Goal: Information Seeking & Learning: Learn about a topic

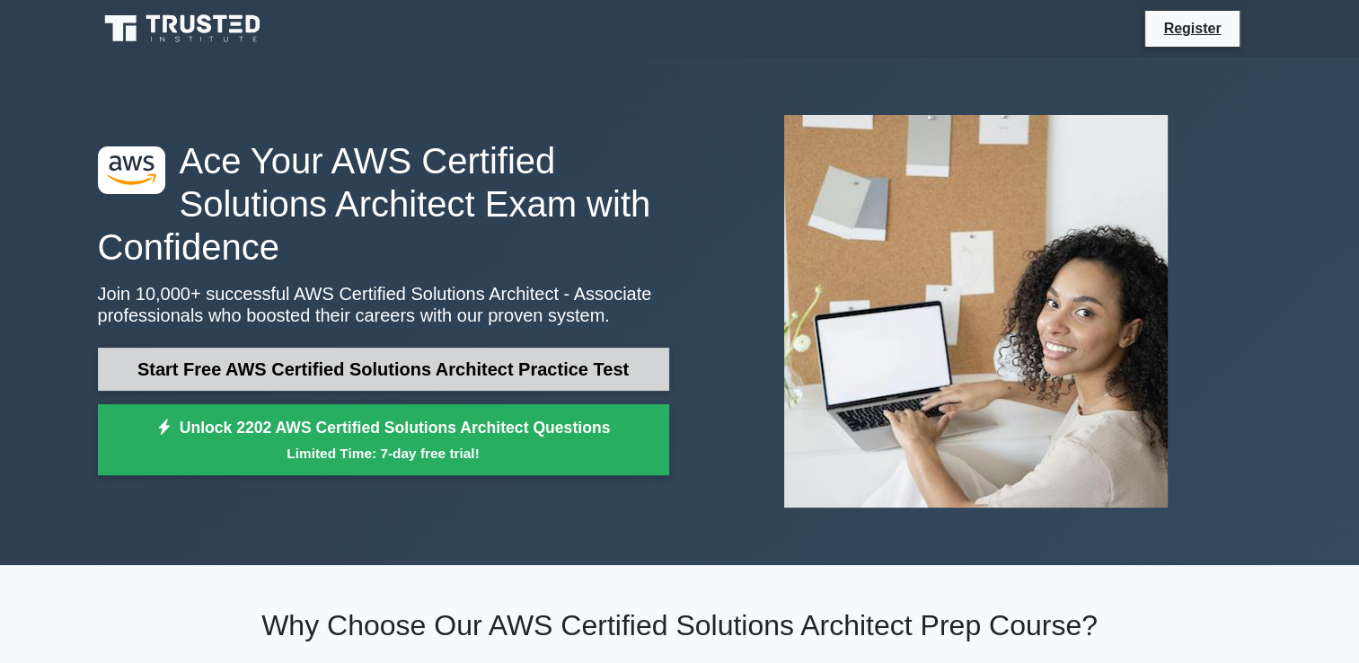
click at [486, 376] on link "Start Free AWS Certified Solutions Architect Practice Test" at bounding box center [383, 369] width 571 height 43
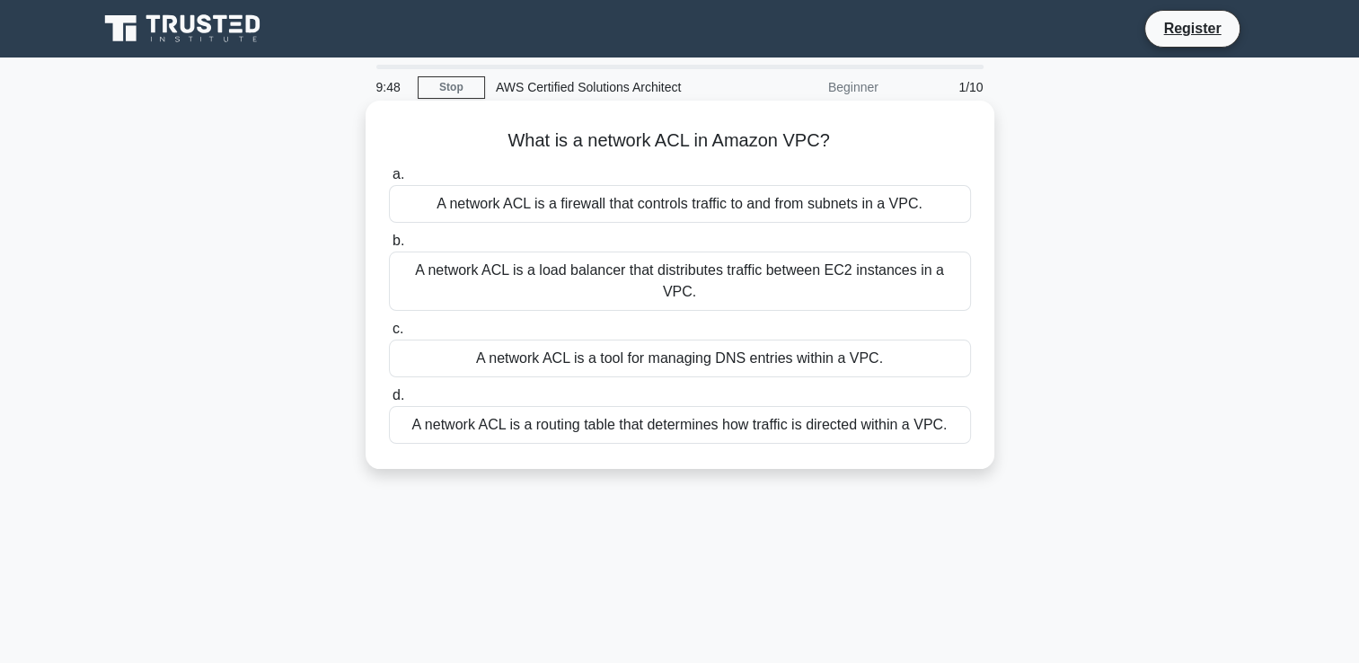
click at [898, 406] on div "A network ACL is a routing table that determines how traffic is directed within…" at bounding box center [680, 425] width 582 height 38
click at [389, 402] on input "d. A network ACL is a routing table that determines how traffic is directed wit…" at bounding box center [389, 396] width 0 height 12
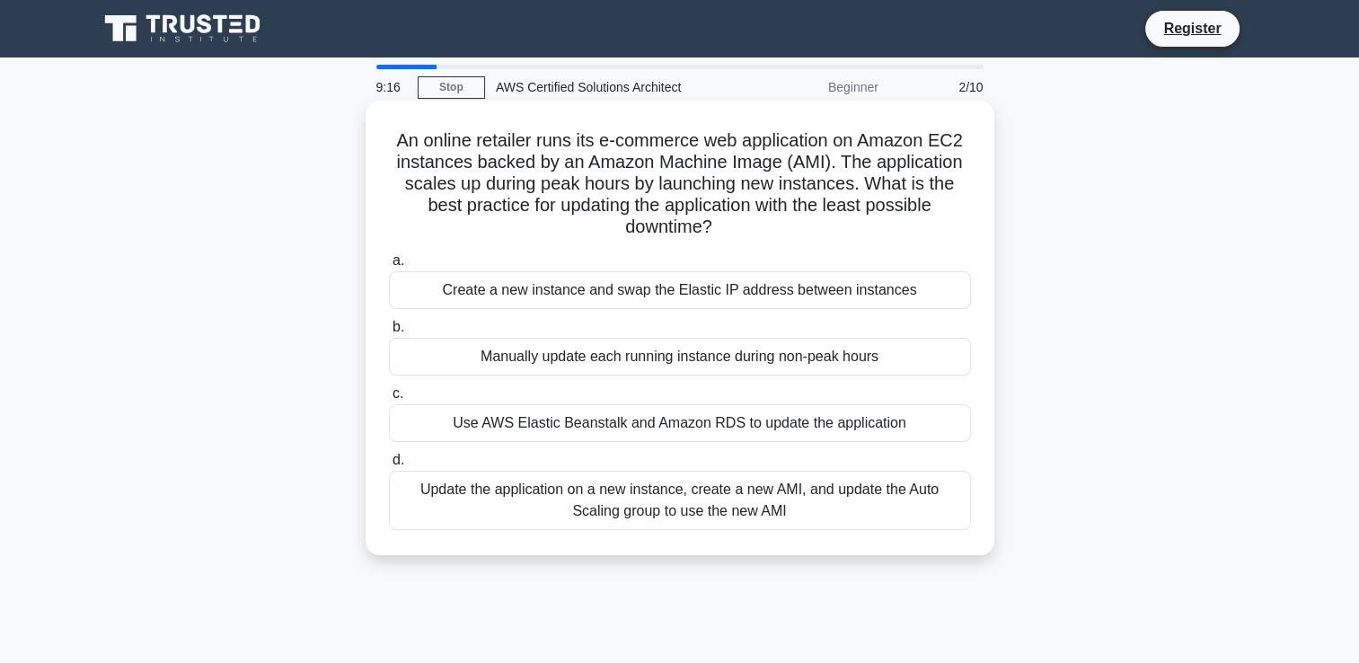
click at [814, 358] on div "Manually update each running instance during non-peak hours" at bounding box center [680, 357] width 582 height 38
click at [389, 333] on input "b. Manually update each running instance during non-peak hours" at bounding box center [389, 328] width 0 height 12
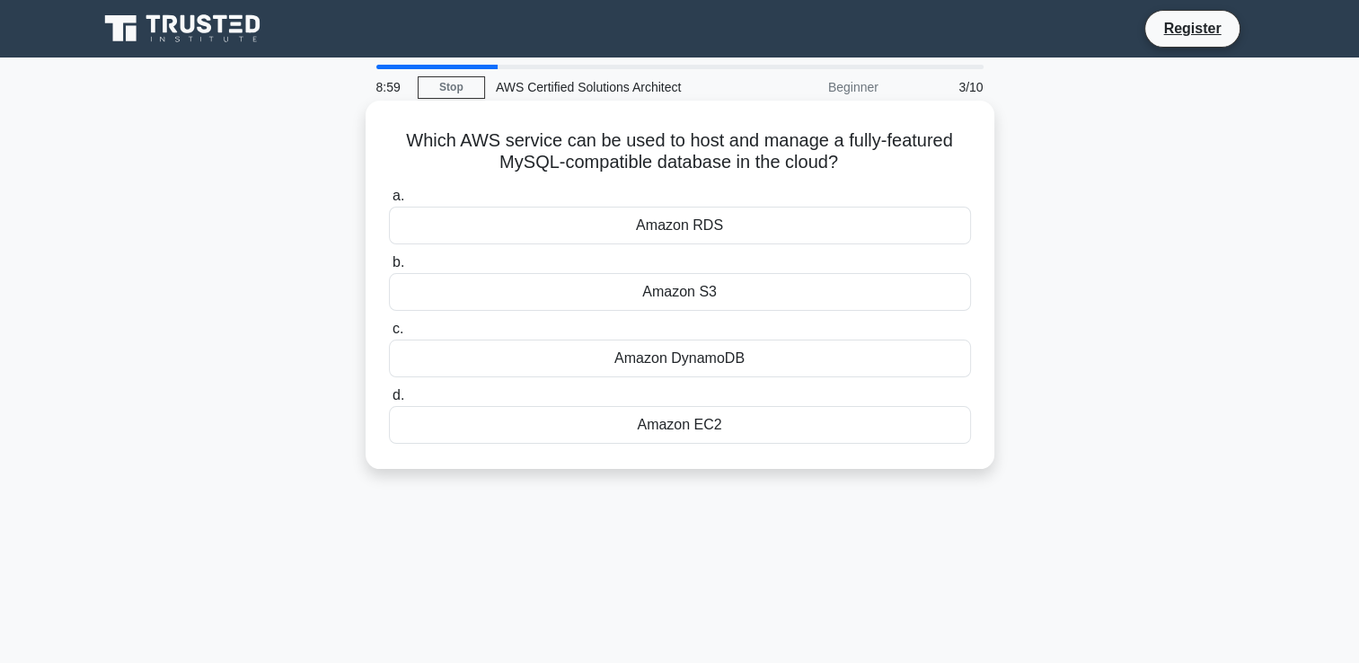
click at [696, 358] on div "Amazon DynamoDB" at bounding box center [680, 359] width 582 height 38
click at [389, 335] on input "c. Amazon DynamoDB" at bounding box center [389, 329] width 0 height 12
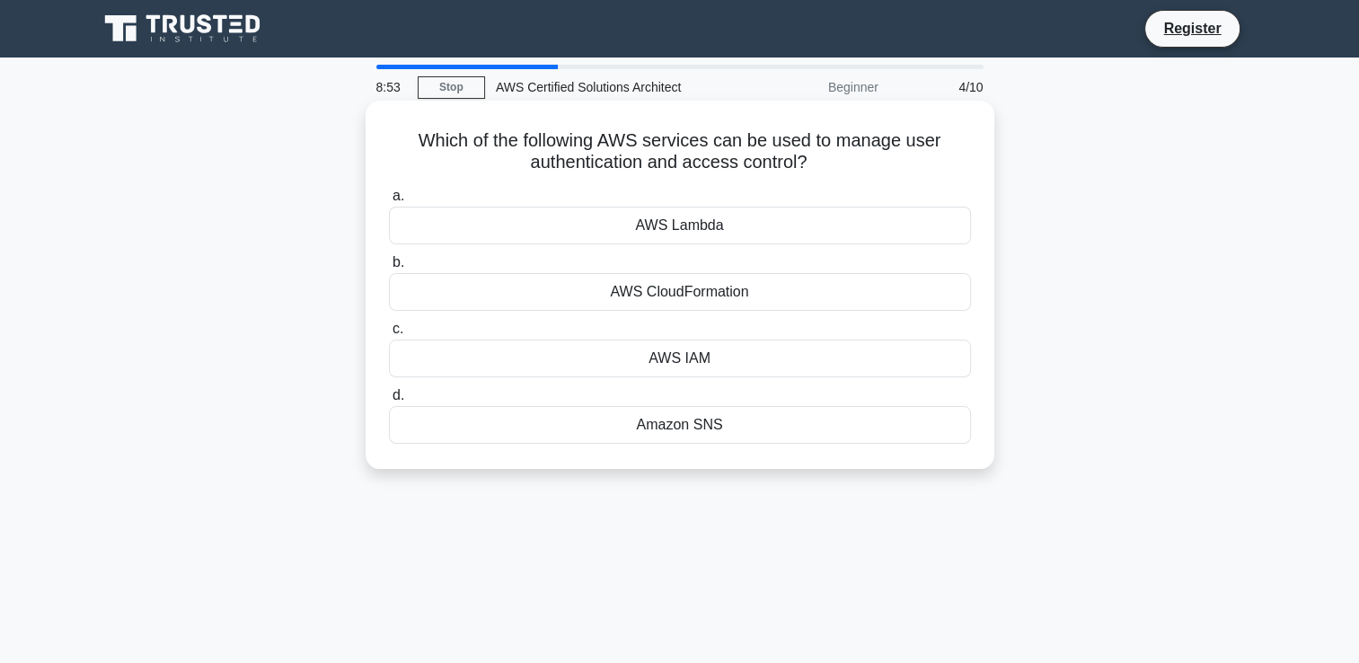
click at [679, 365] on div "AWS IAM" at bounding box center [680, 359] width 582 height 38
click at [389, 335] on input "c. AWS IAM" at bounding box center [389, 329] width 0 height 12
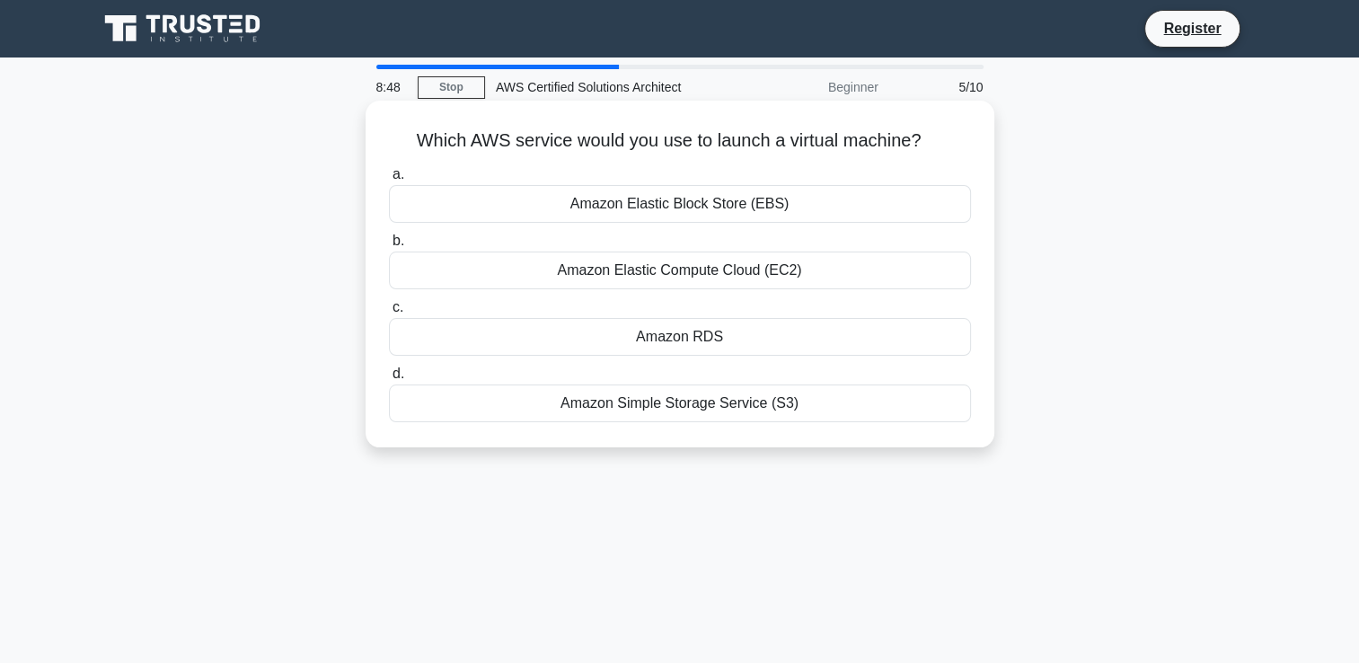
click at [764, 271] on div "Amazon Elastic Compute Cloud (EC2)" at bounding box center [680, 271] width 582 height 38
click at [389, 247] on input "b. Amazon Elastic Compute Cloud (EC2)" at bounding box center [389, 241] width 0 height 12
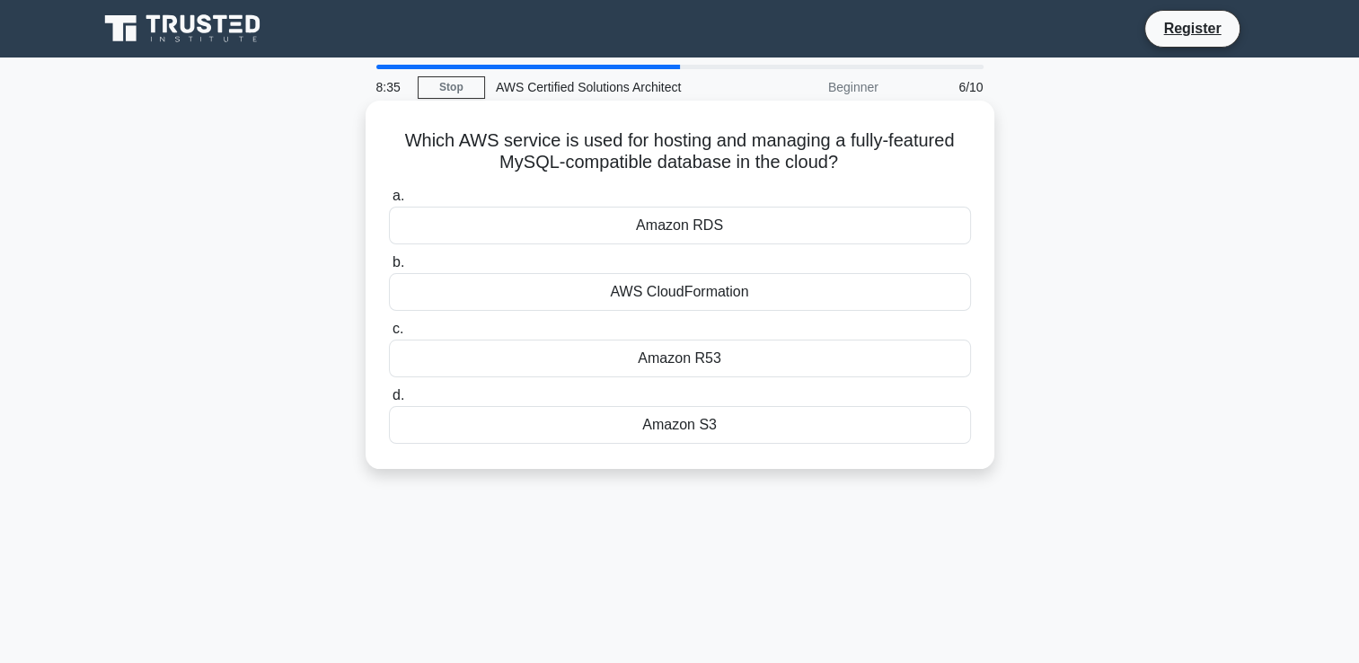
click at [704, 292] on div "AWS CloudFormation" at bounding box center [680, 292] width 582 height 38
click at [389, 269] on input "b. AWS CloudFormation" at bounding box center [389, 263] width 0 height 12
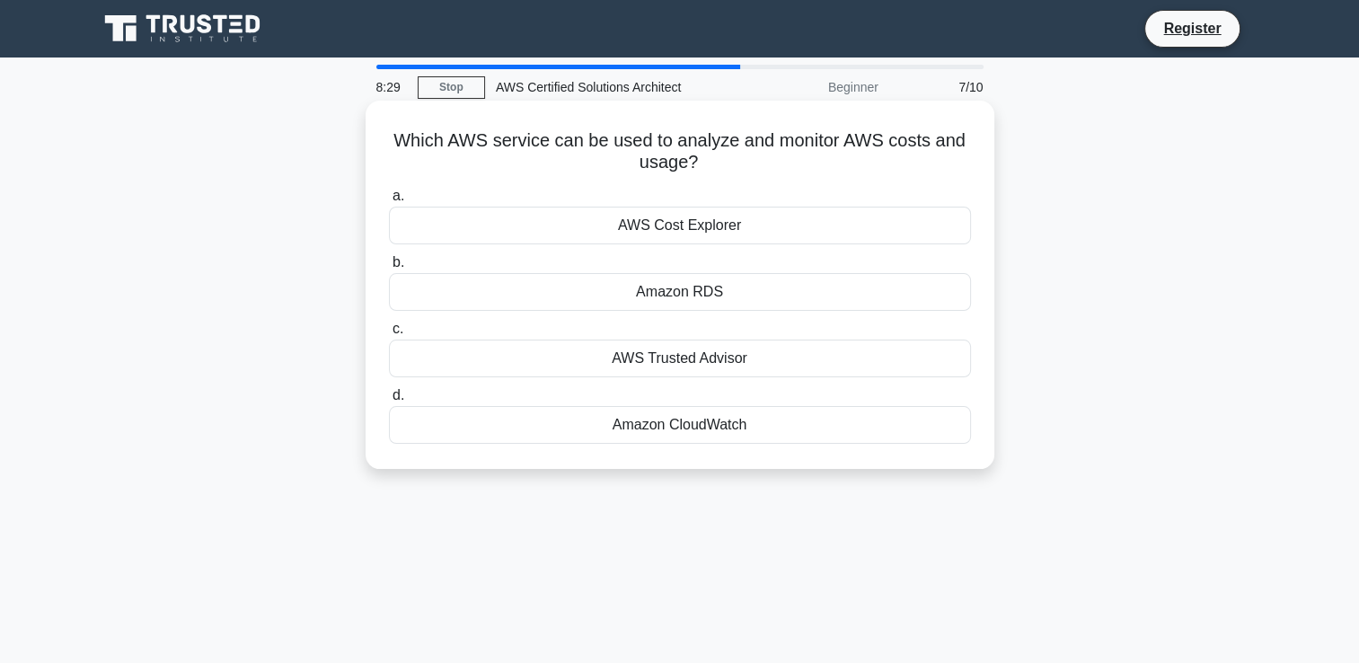
click at [703, 220] on div "AWS Cost Explorer" at bounding box center [680, 226] width 582 height 38
click at [389, 202] on input "a. AWS Cost Explorer" at bounding box center [389, 196] width 0 height 12
click at [721, 355] on div "AWS CloudTrail" at bounding box center [680, 359] width 582 height 38
click at [389, 335] on input "c. AWS CloudTrail" at bounding box center [389, 329] width 0 height 12
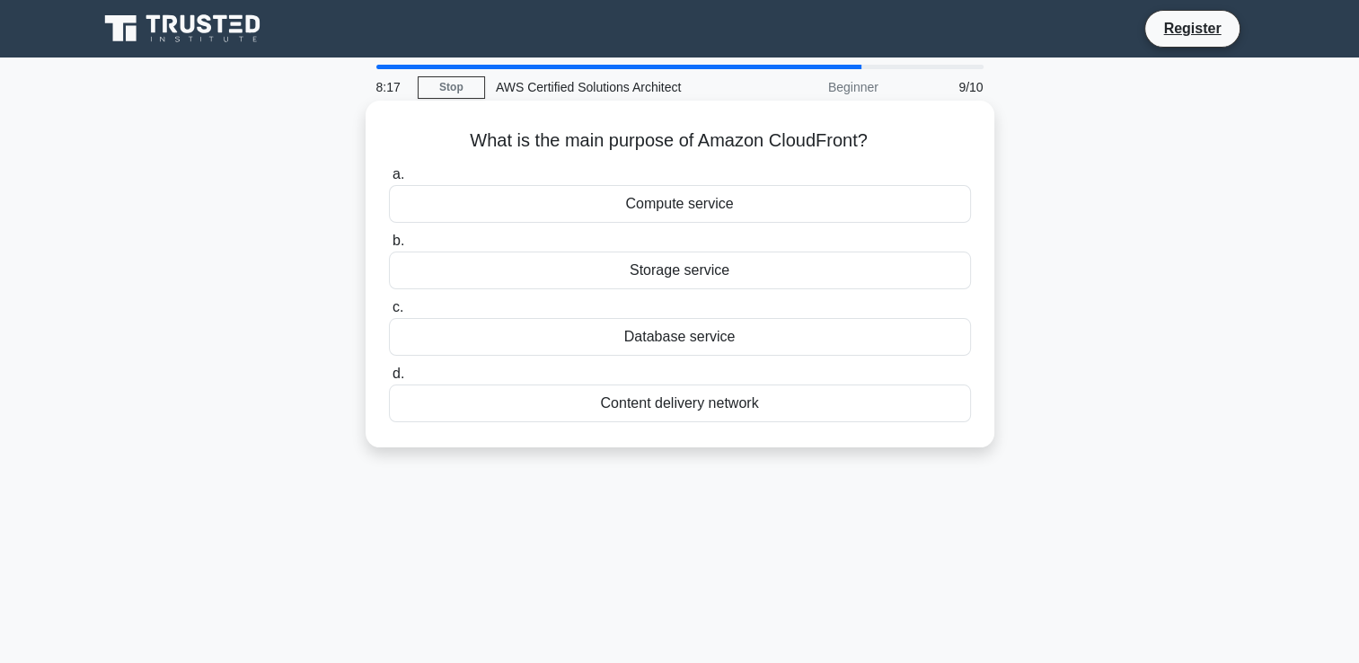
click at [703, 286] on div "Storage service" at bounding box center [680, 271] width 582 height 38
click at [389, 247] on input "b. Storage service" at bounding box center [389, 241] width 0 height 12
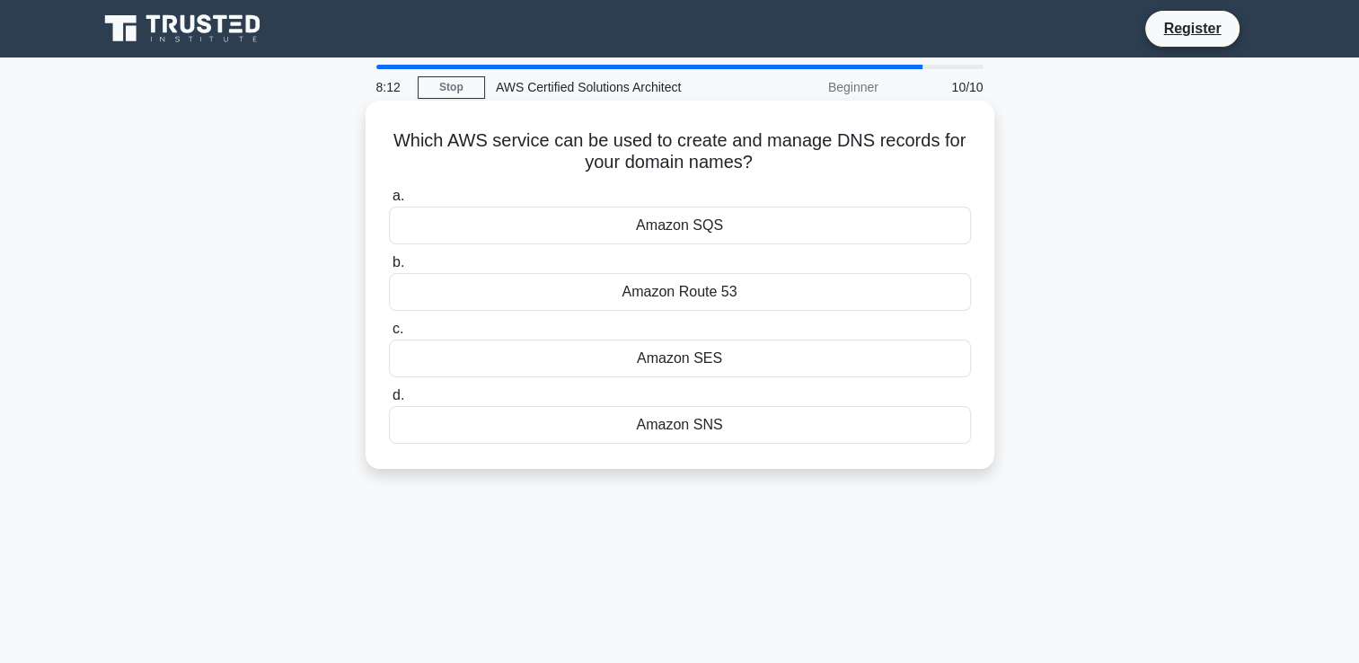
click at [748, 304] on div "Amazon Route 53" at bounding box center [680, 292] width 582 height 38
click at [389, 269] on input "b. Amazon Route 53" at bounding box center [389, 263] width 0 height 12
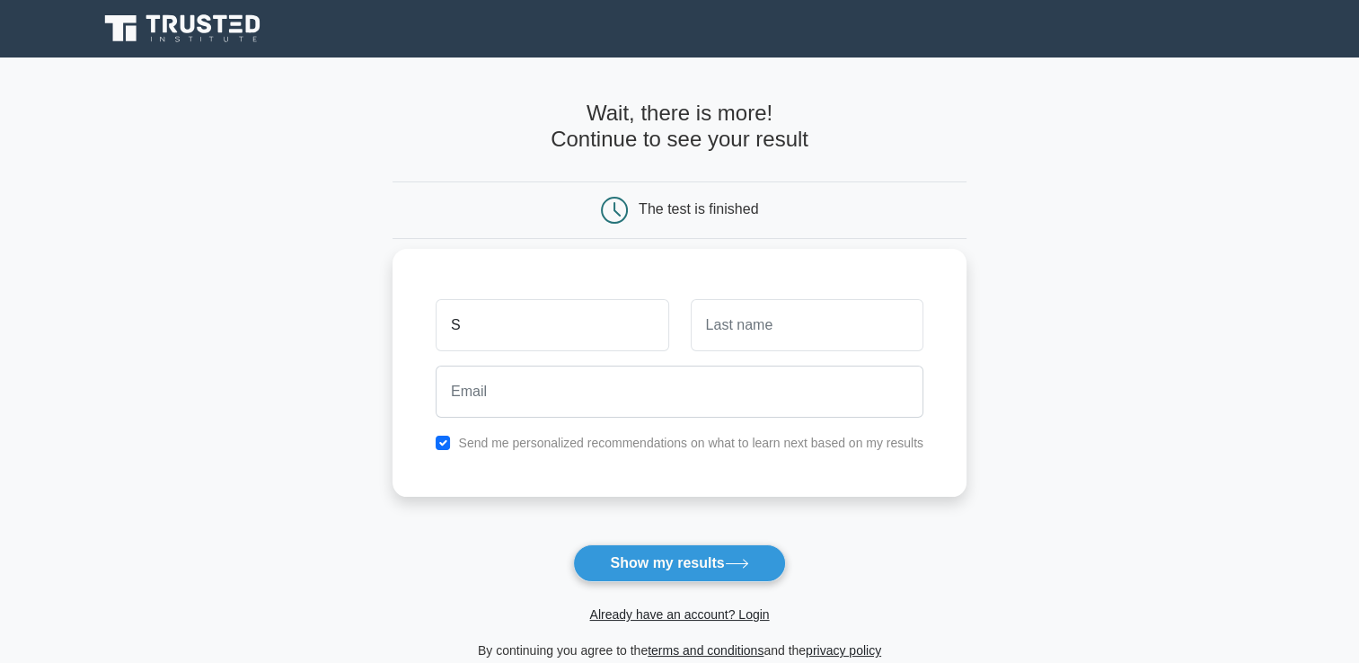
type input "S"
click at [700, 314] on input "text" at bounding box center [807, 325] width 233 height 52
type input "Shroff"
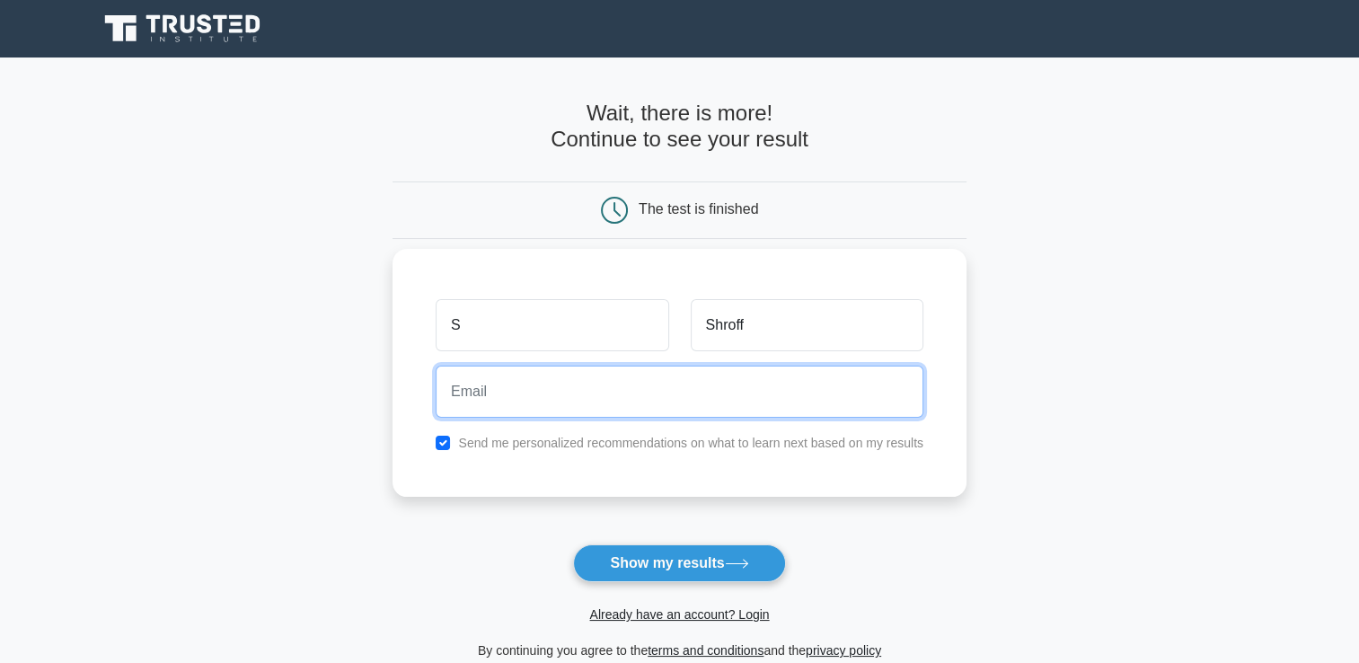
click at [616, 376] on input "email" at bounding box center [680, 392] width 488 height 52
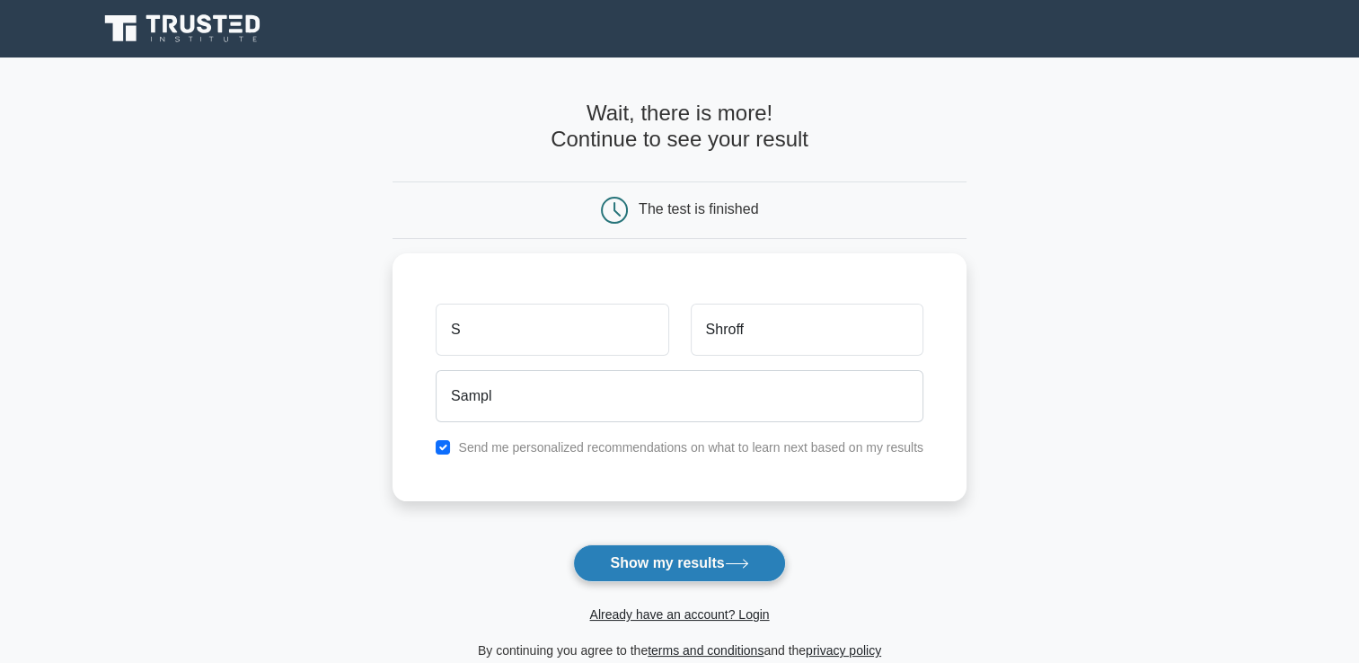
click at [638, 559] on button "Show my results" at bounding box center [679, 563] width 212 height 38
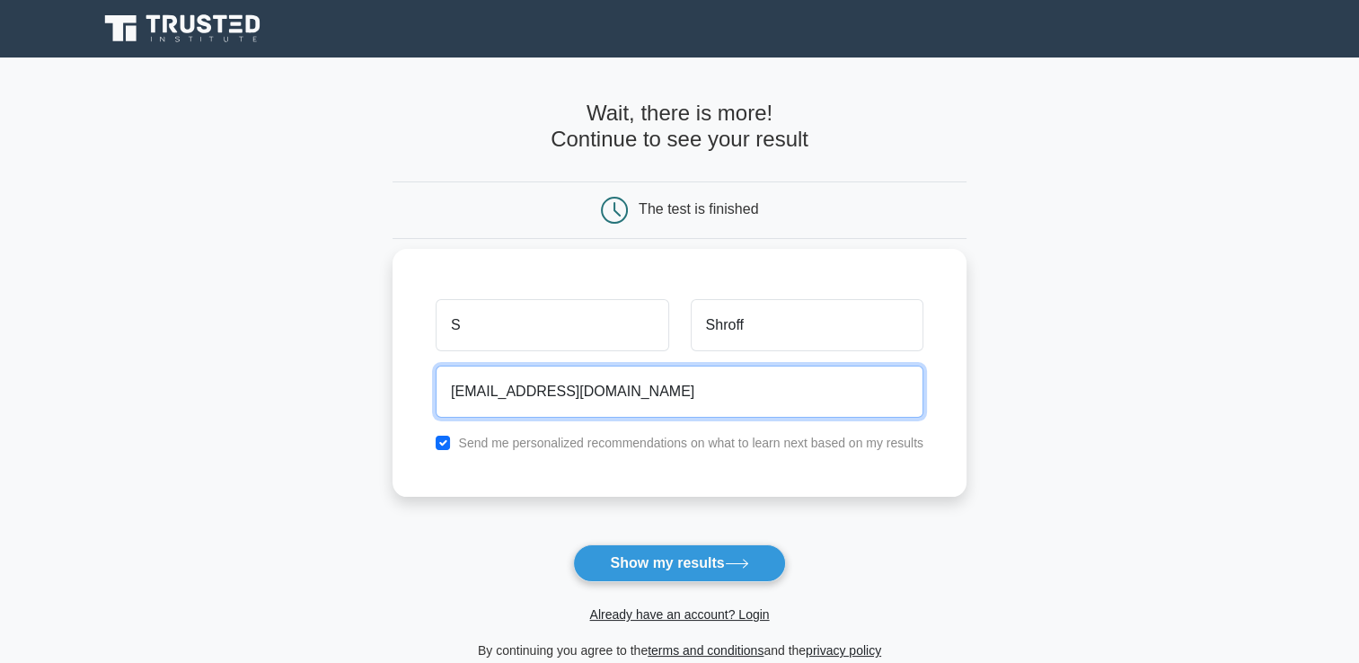
type input "[EMAIL_ADDRESS][DOMAIN_NAME]"
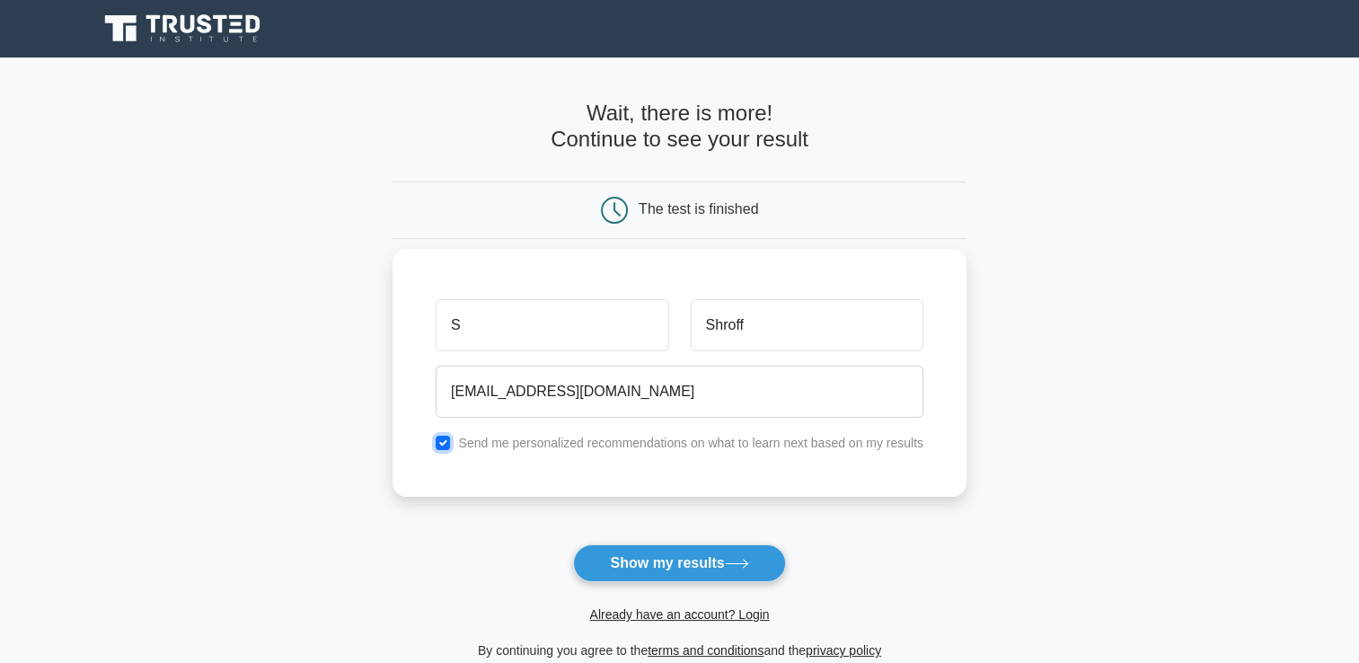
click at [446, 442] on input "checkbox" at bounding box center [443, 443] width 14 height 14
checkbox input "false"
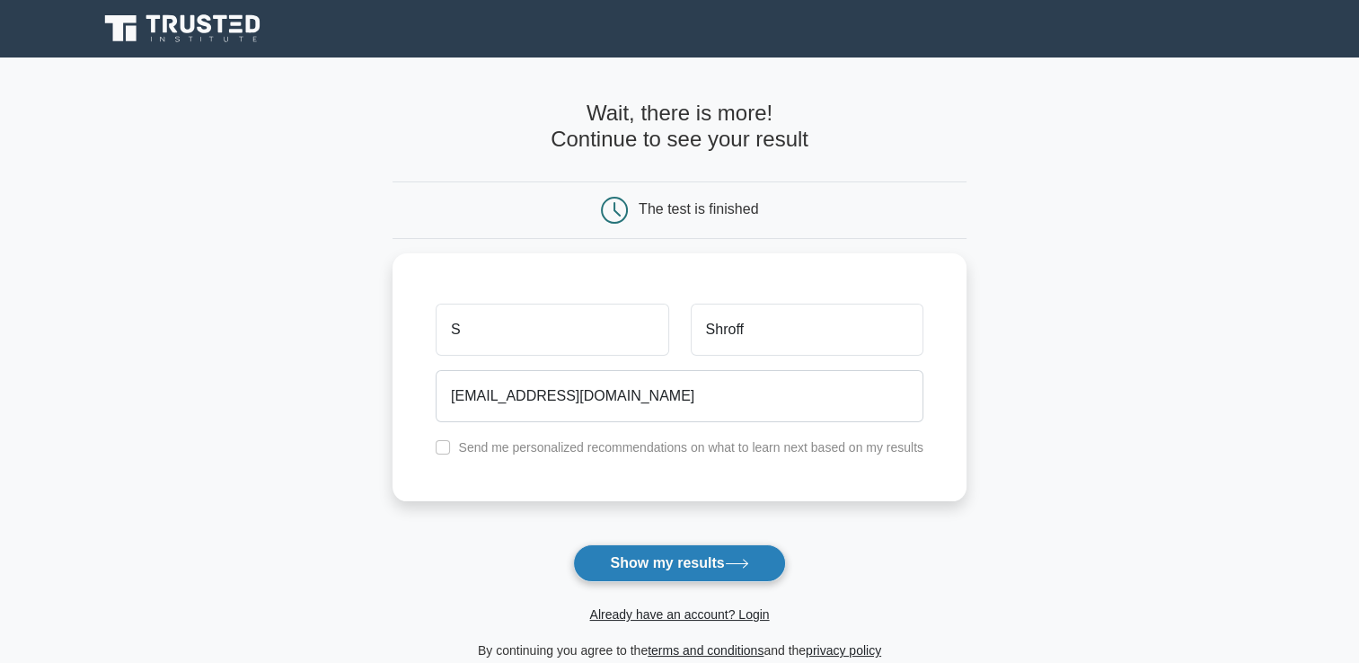
click at [646, 565] on button "Show my results" at bounding box center [679, 563] width 212 height 38
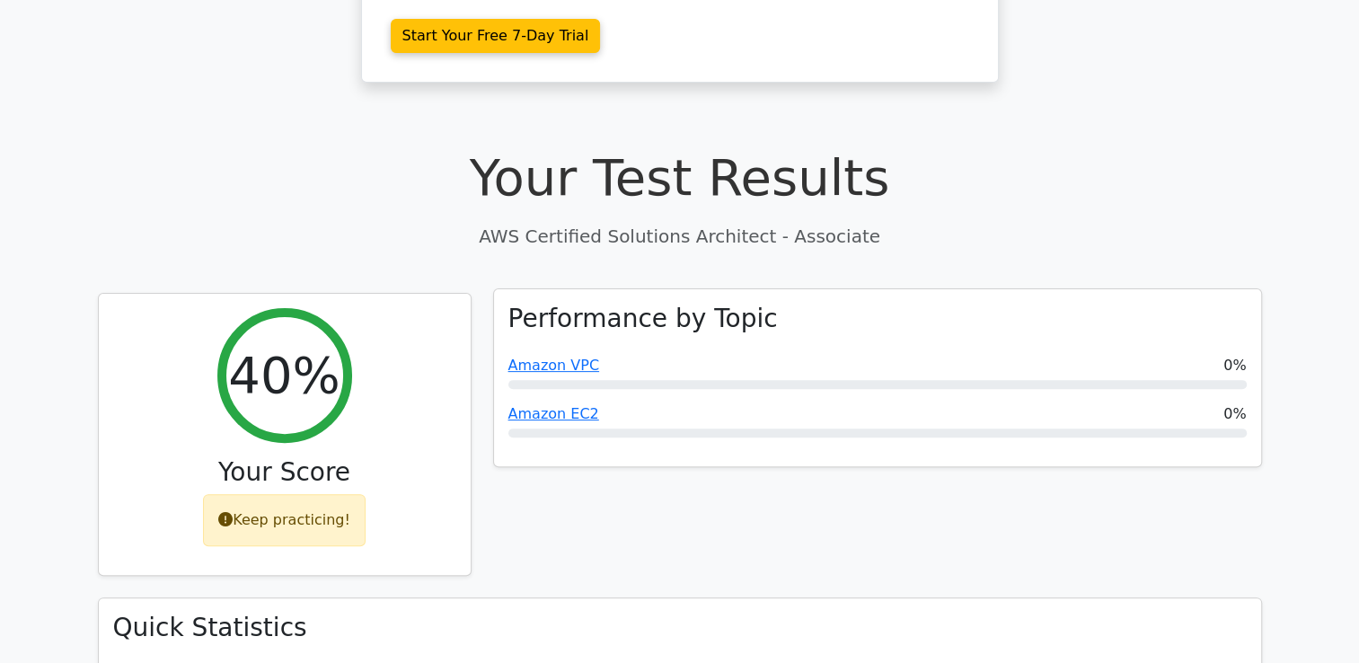
scroll to position [539, 0]
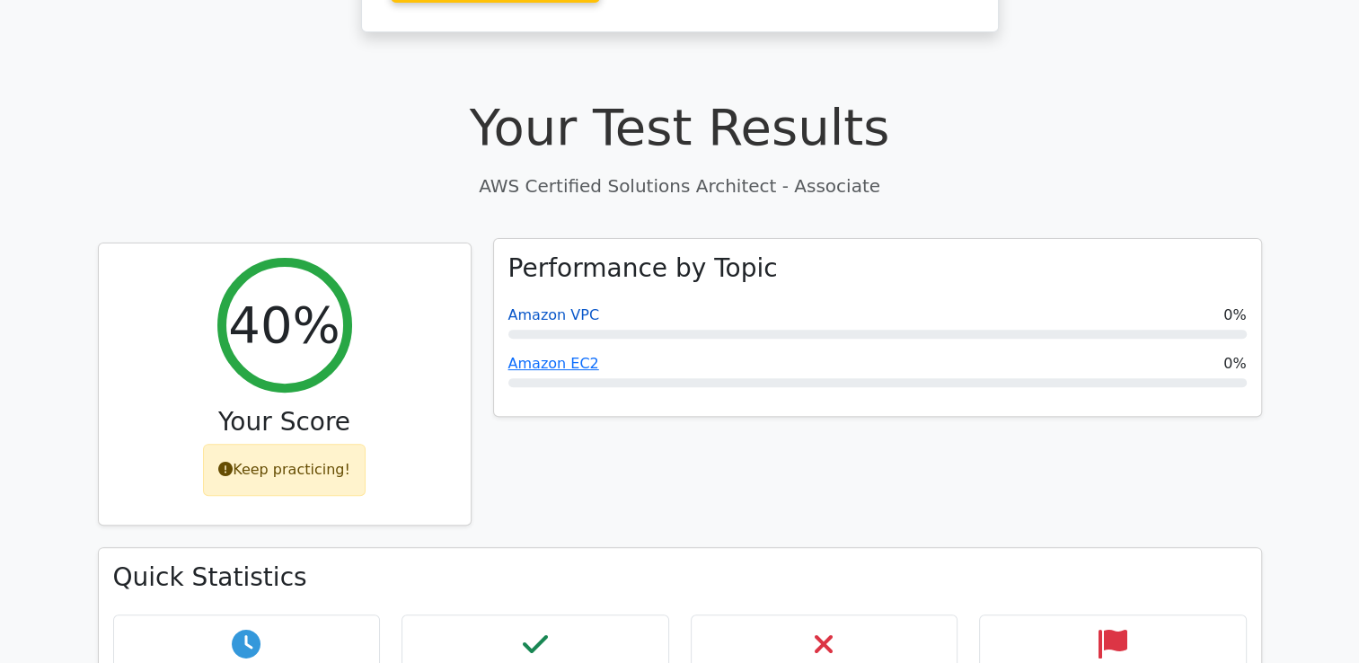
click at [574, 306] on link "Amazon VPC" at bounding box center [555, 314] width 92 height 17
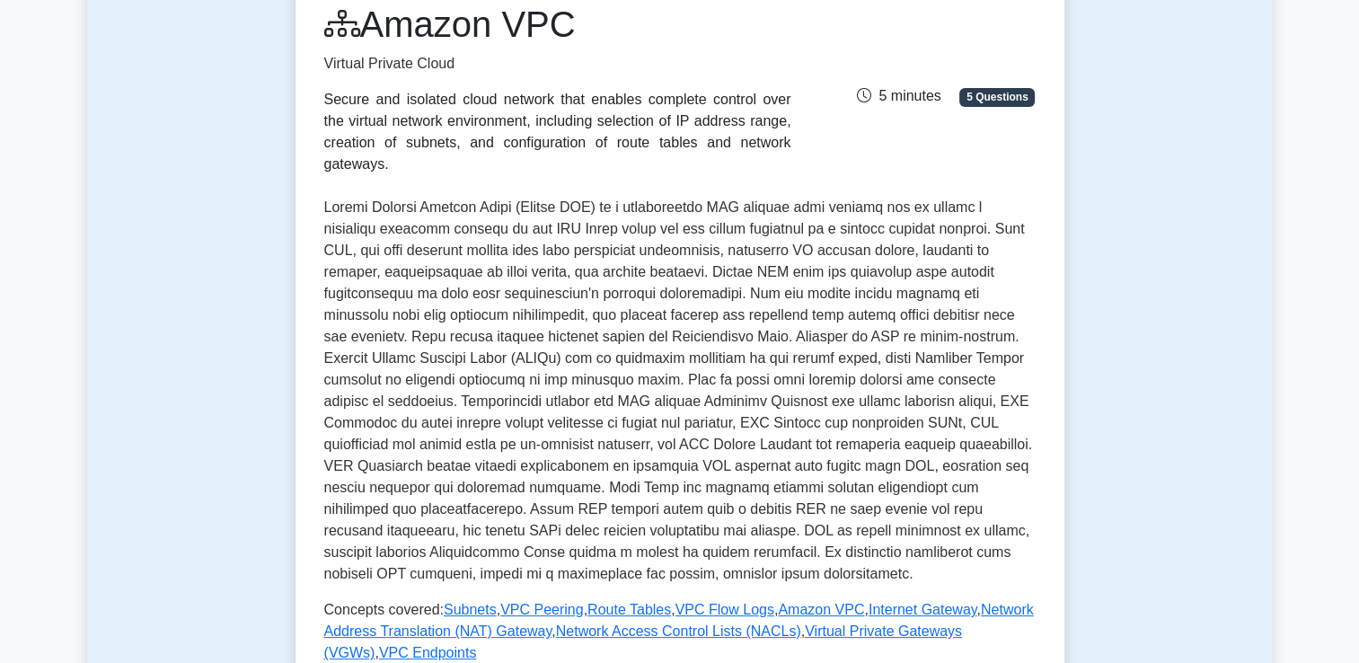
scroll to position [449, 0]
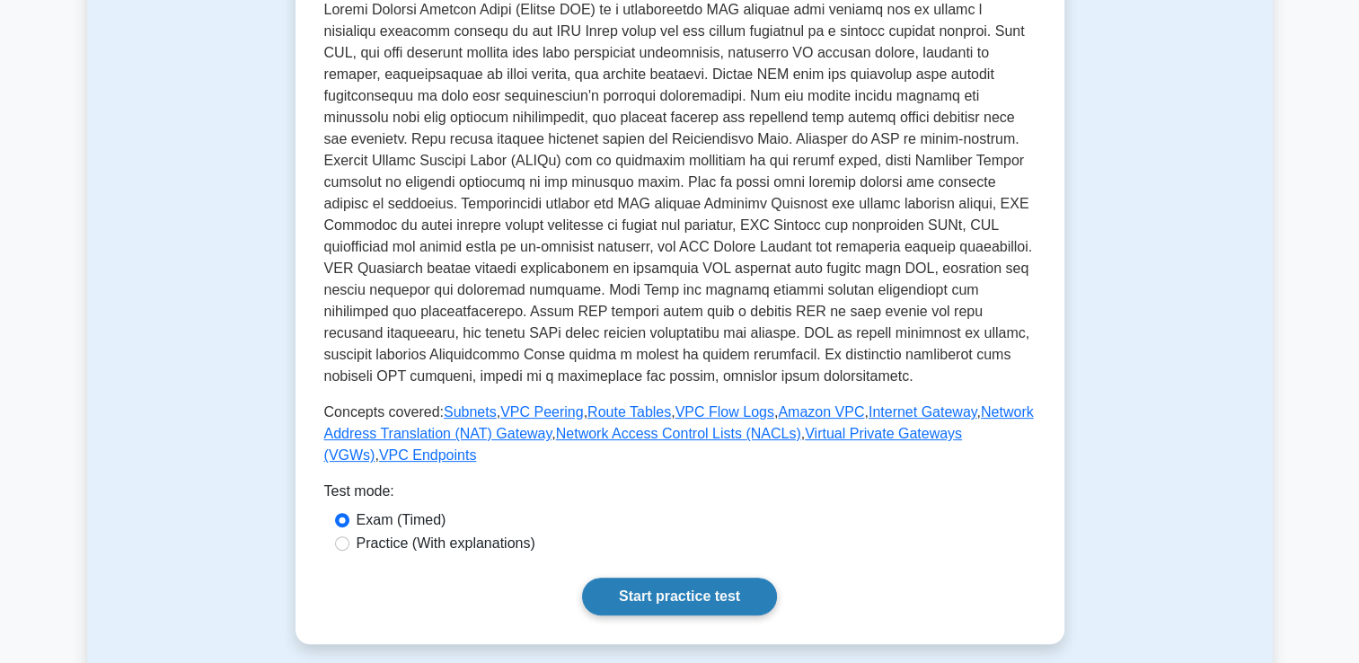
click at [730, 588] on link "Start practice test" at bounding box center [679, 597] width 195 height 38
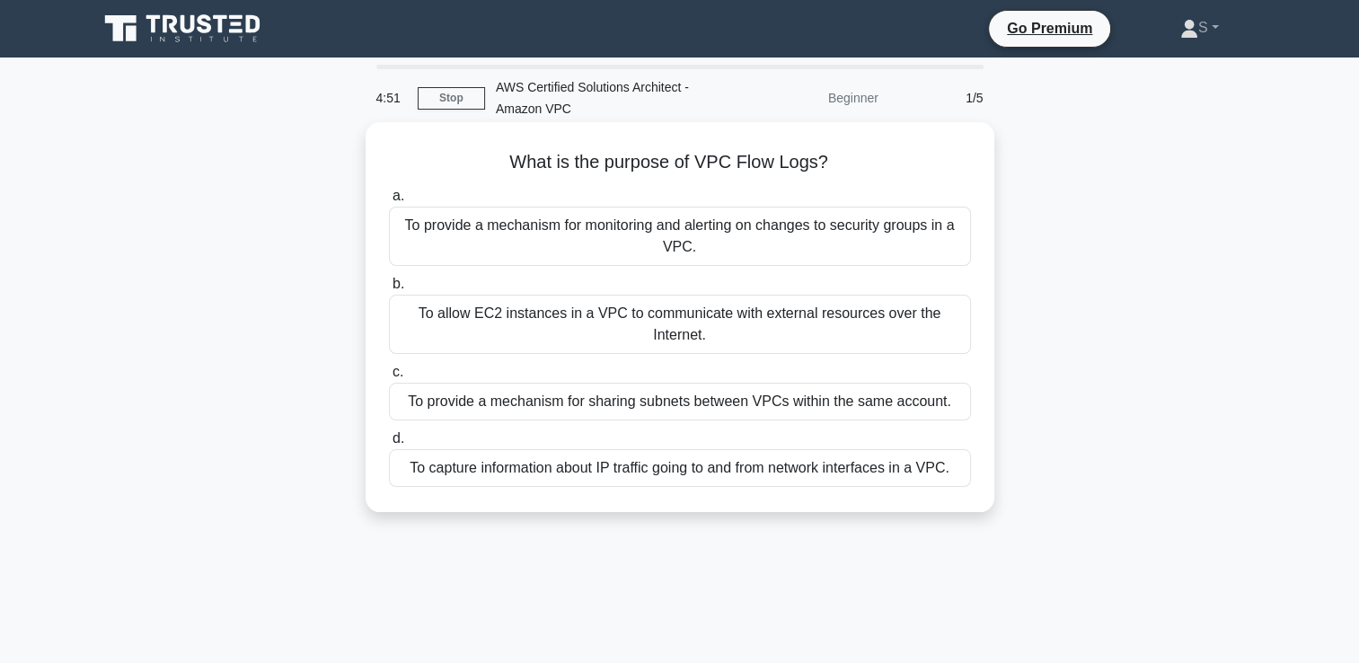
click at [698, 320] on div "To allow EC2 instances in a VPC to communicate with external resources over the…" at bounding box center [680, 324] width 582 height 59
click at [389, 290] on input "b. To allow EC2 instances in a VPC to communicate with external resources over …" at bounding box center [389, 285] width 0 height 12
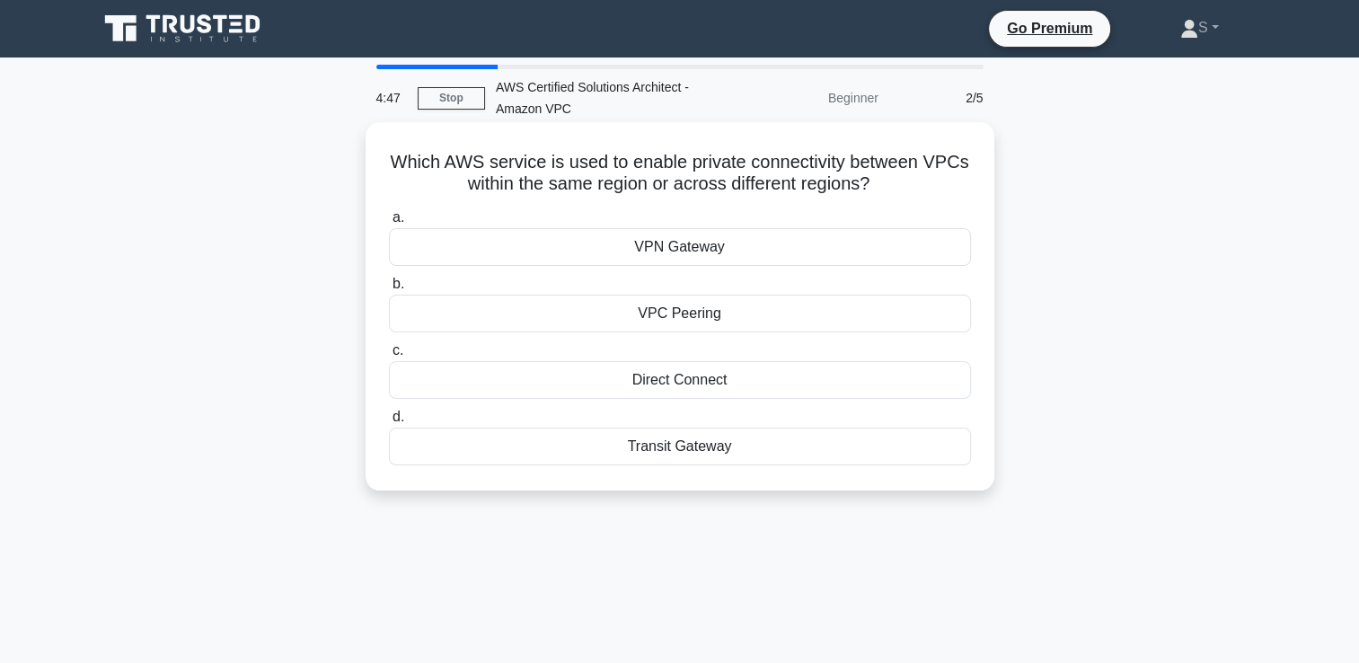
click at [706, 313] on div "VPC Peering" at bounding box center [680, 314] width 582 height 38
click at [389, 290] on input "b. VPC Peering" at bounding box center [389, 285] width 0 height 12
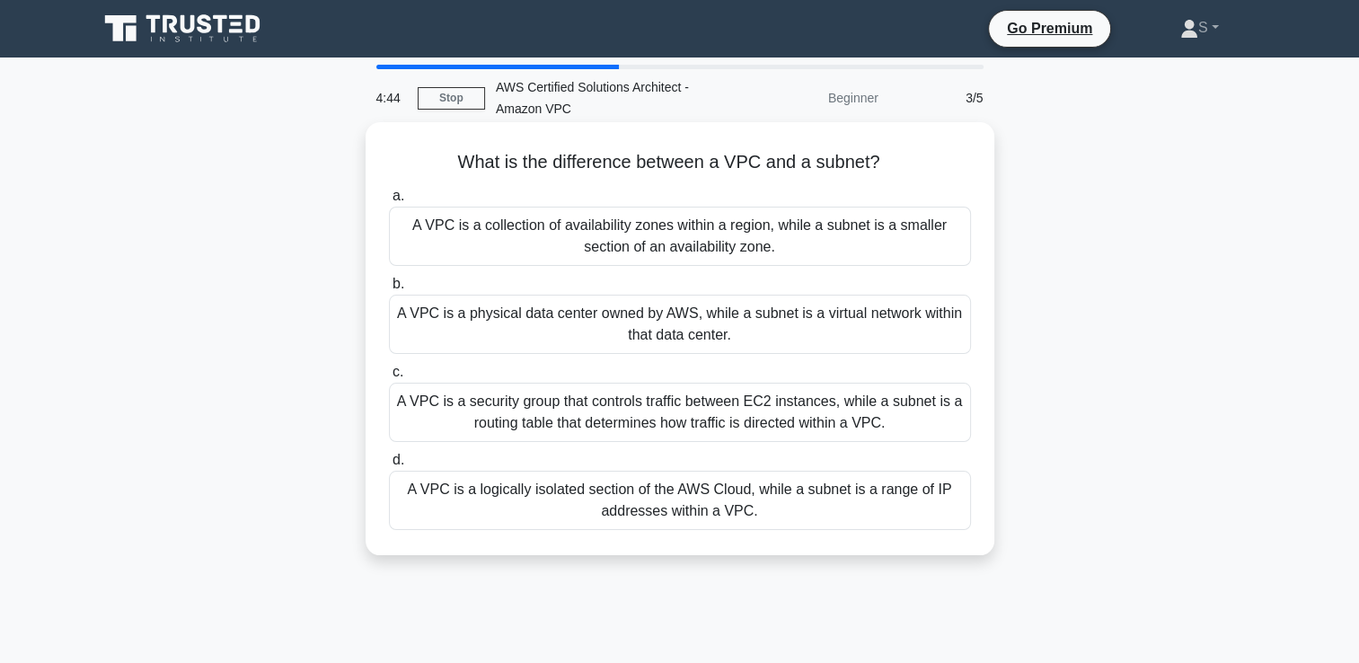
click at [589, 329] on div "A VPC is a physical data center owned by AWS, while a subnet is a virtual netwo…" at bounding box center [680, 324] width 582 height 59
click at [389, 290] on input "b. A VPC is a physical data center owned by AWS, while a subnet is a virtual ne…" at bounding box center [389, 285] width 0 height 12
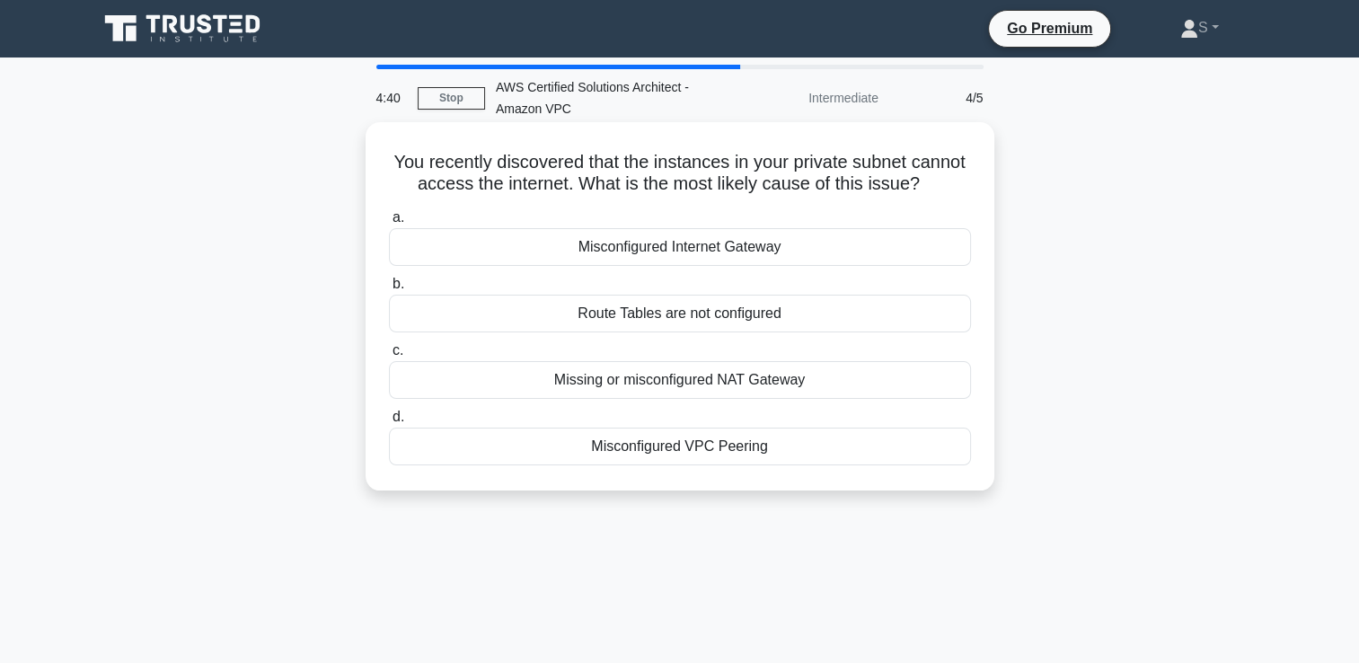
click at [639, 332] on div "Route Tables are not configured" at bounding box center [680, 314] width 582 height 38
click at [389, 290] on input "b. Route Tables are not configured" at bounding box center [389, 285] width 0 height 12
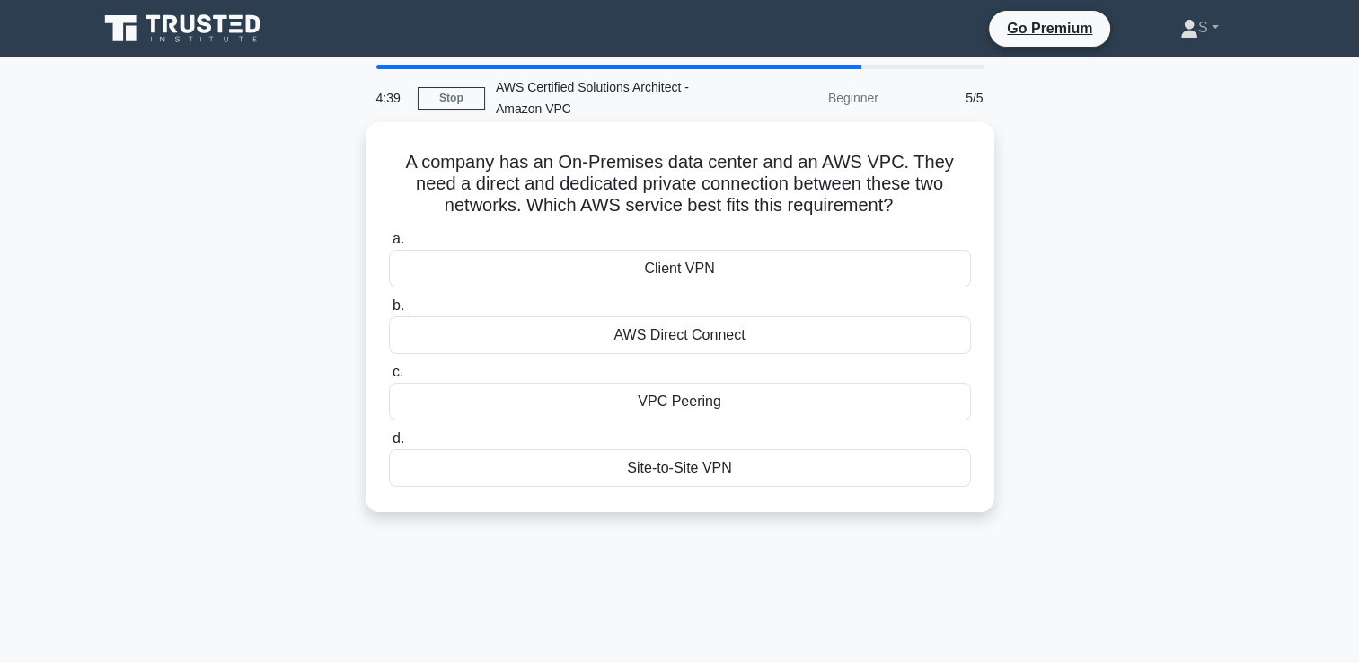
click at [785, 343] on div "AWS Direct Connect" at bounding box center [680, 335] width 582 height 38
click at [389, 312] on input "b. AWS Direct Connect" at bounding box center [389, 306] width 0 height 12
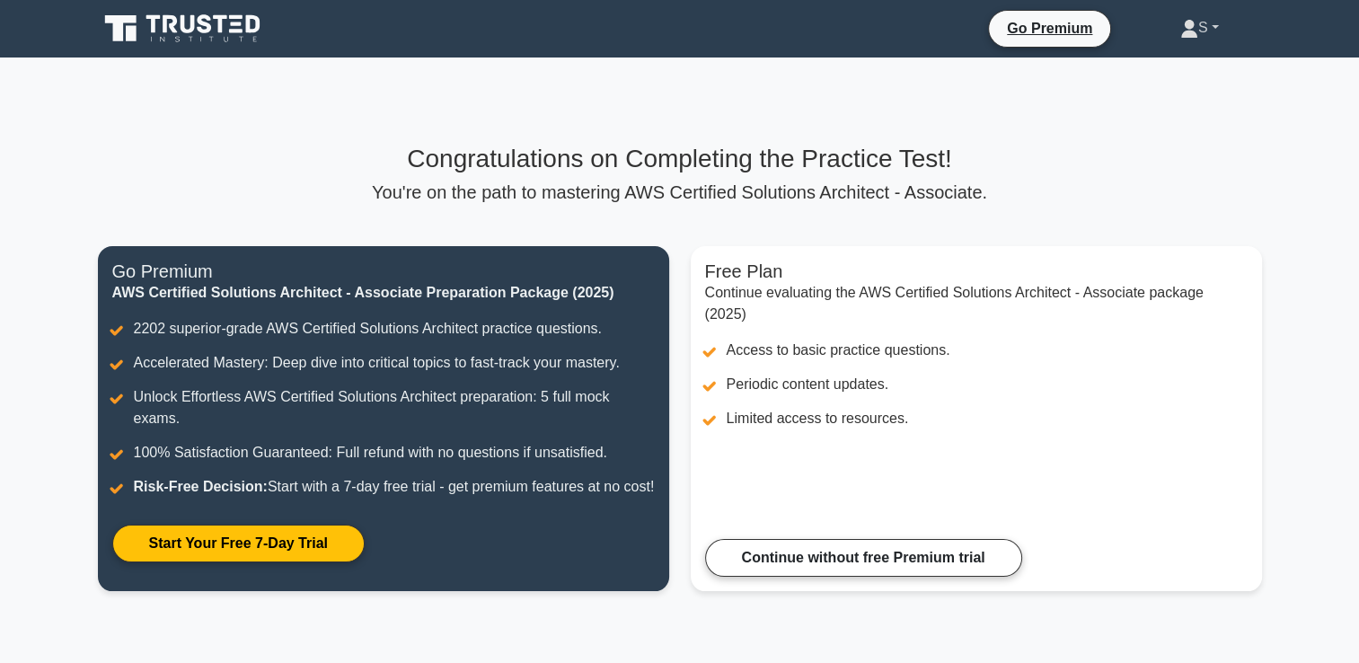
click at [1211, 13] on link "S" at bounding box center [1199, 28] width 125 height 36
click at [1148, 103] on link "Settings" at bounding box center [1209, 98] width 142 height 29
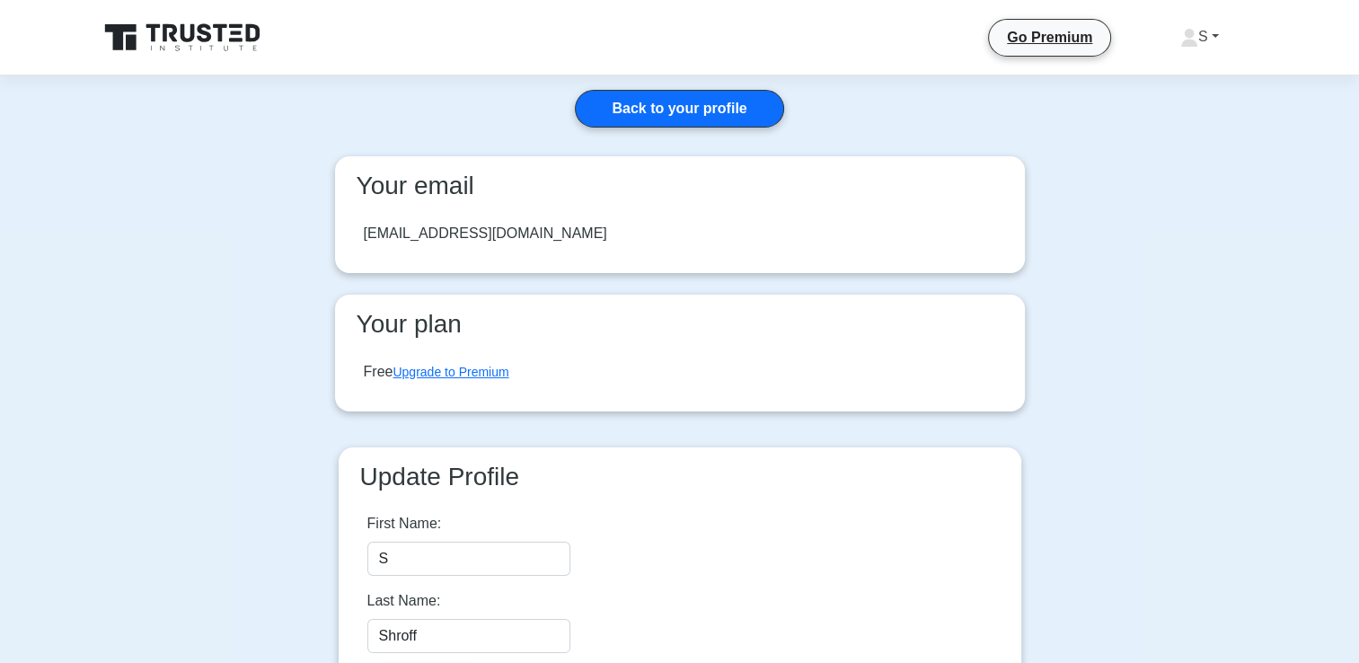
click at [1216, 30] on link "S" at bounding box center [1199, 37] width 125 height 36
click at [1155, 69] on link "Profile" at bounding box center [1209, 79] width 142 height 29
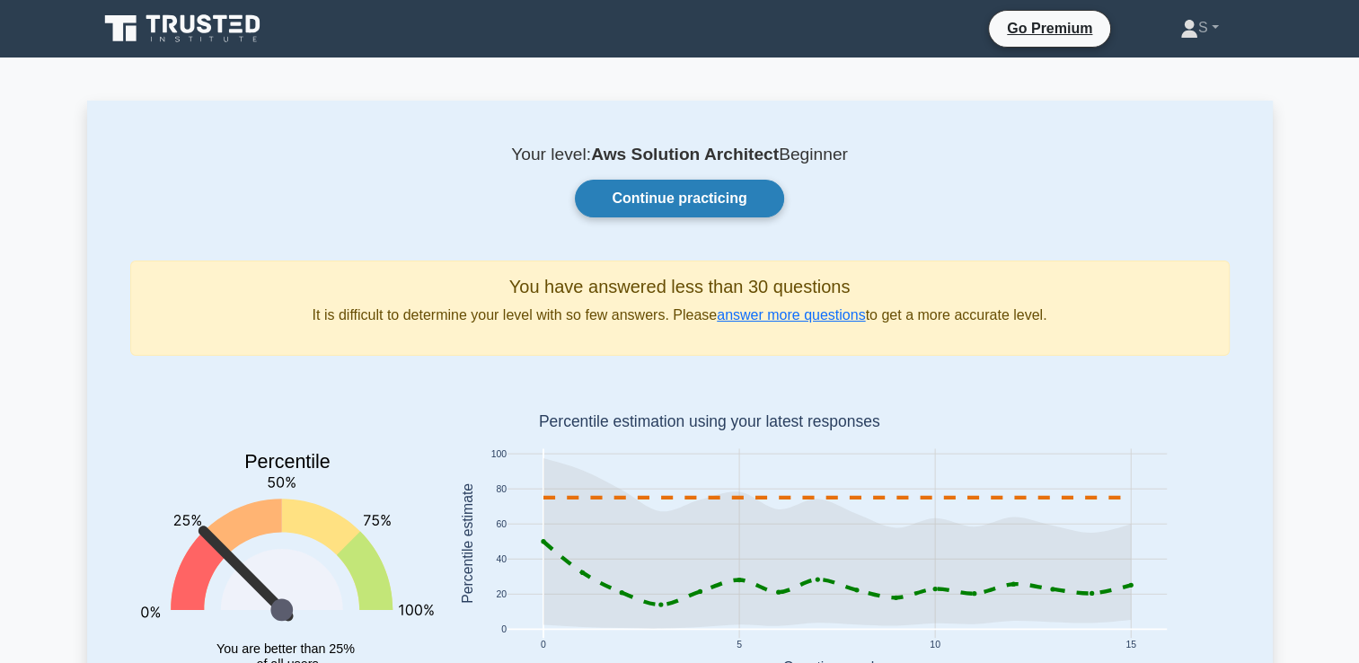
click at [618, 202] on link "Continue practicing" at bounding box center [679, 199] width 208 height 38
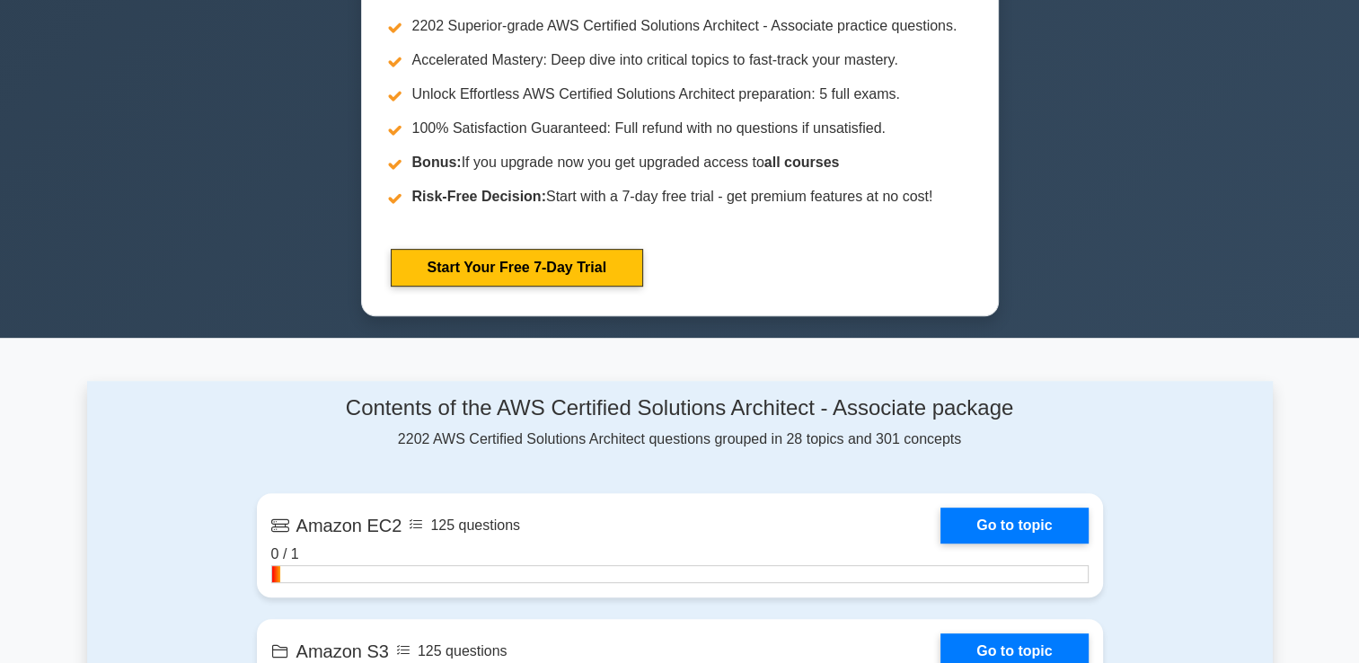
scroll to position [629, 0]
